Goal: Task Accomplishment & Management: Manage account settings

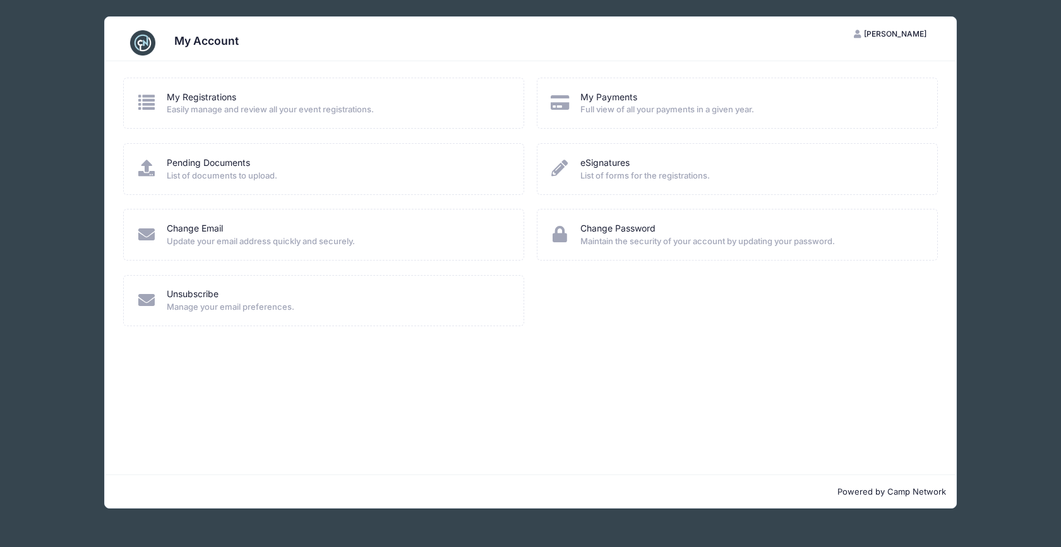
click at [366, 110] on span "Easily manage and review all your event registrations." at bounding box center [337, 110] width 340 height 13
click at [221, 95] on link "My Registrations" at bounding box center [201, 97] width 69 height 13
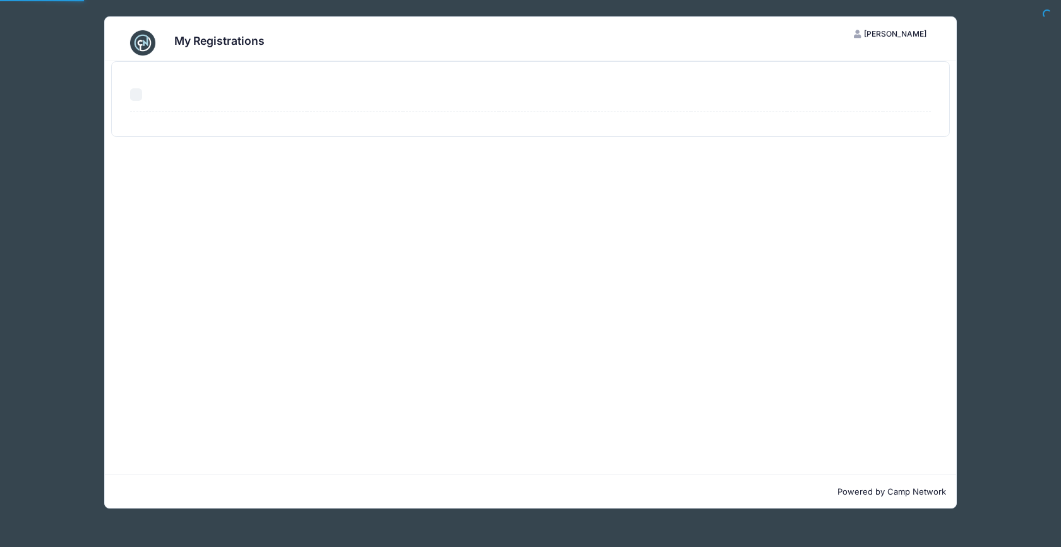
select select "50"
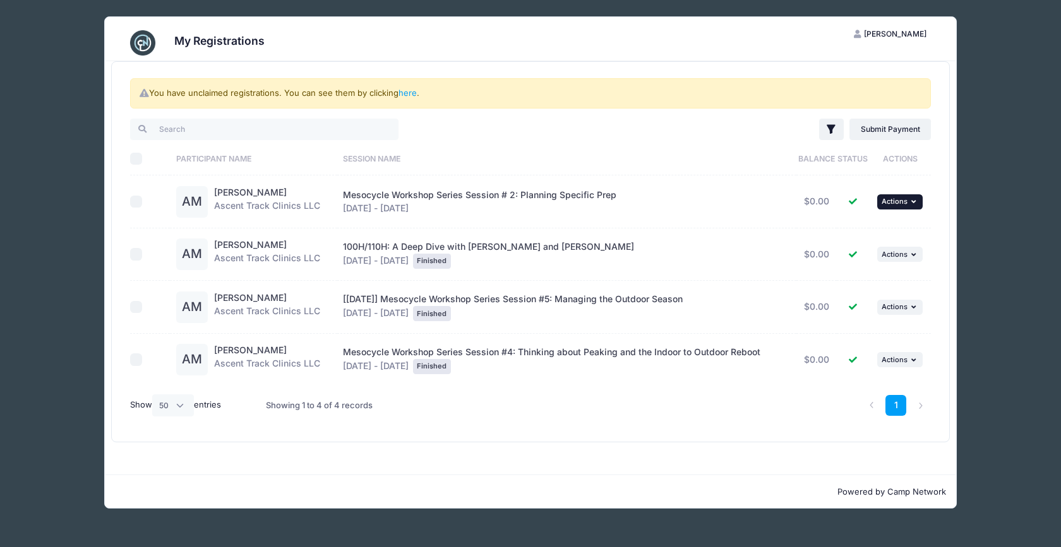
click at [891, 203] on span "Actions" at bounding box center [894, 201] width 26 height 9
click at [412, 88] on link "here" at bounding box center [407, 93] width 18 height 10
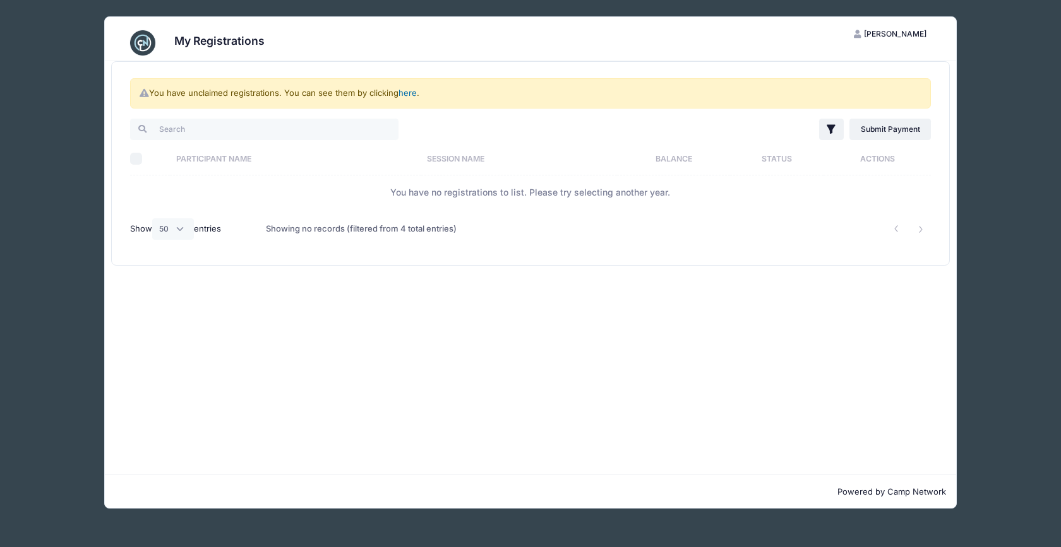
click at [409, 96] on link "here" at bounding box center [407, 93] width 18 height 10
